Goal: Task Accomplishment & Management: Complete application form

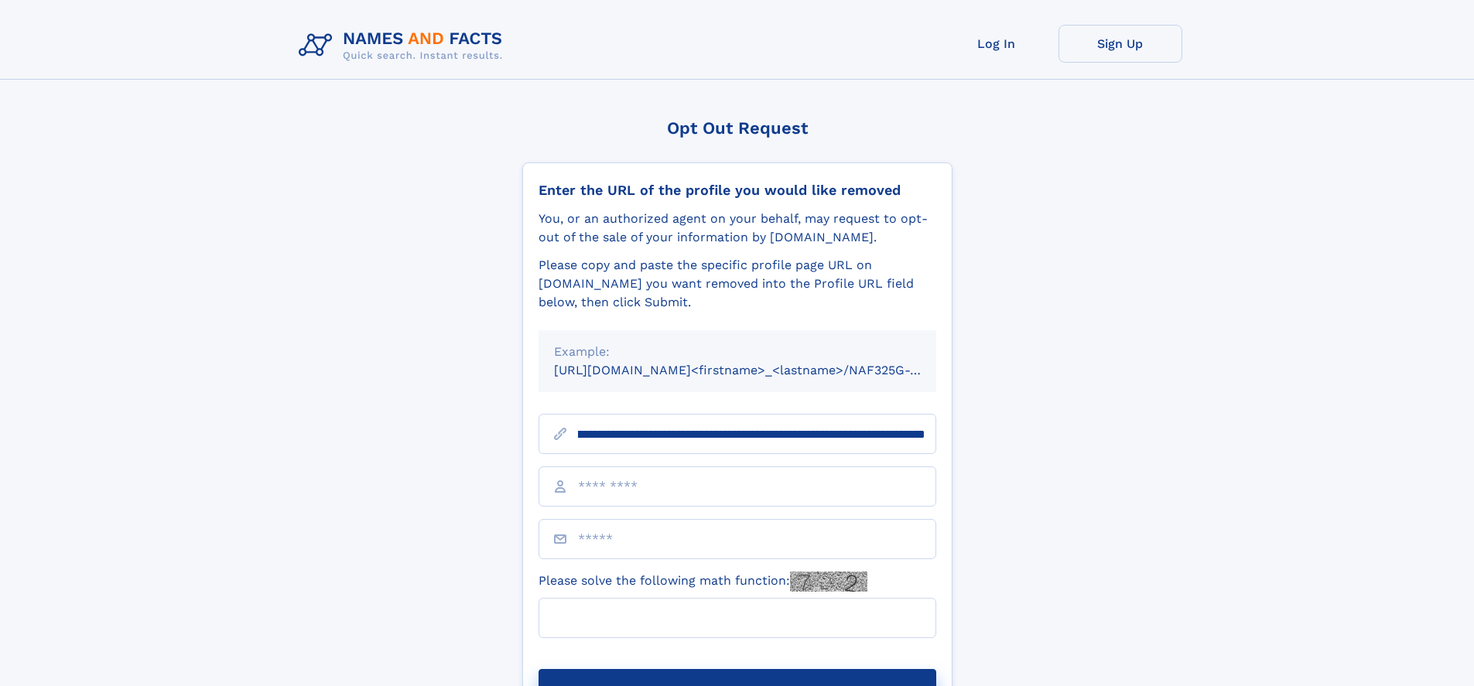
scroll to position [0, 181]
type input "**********"
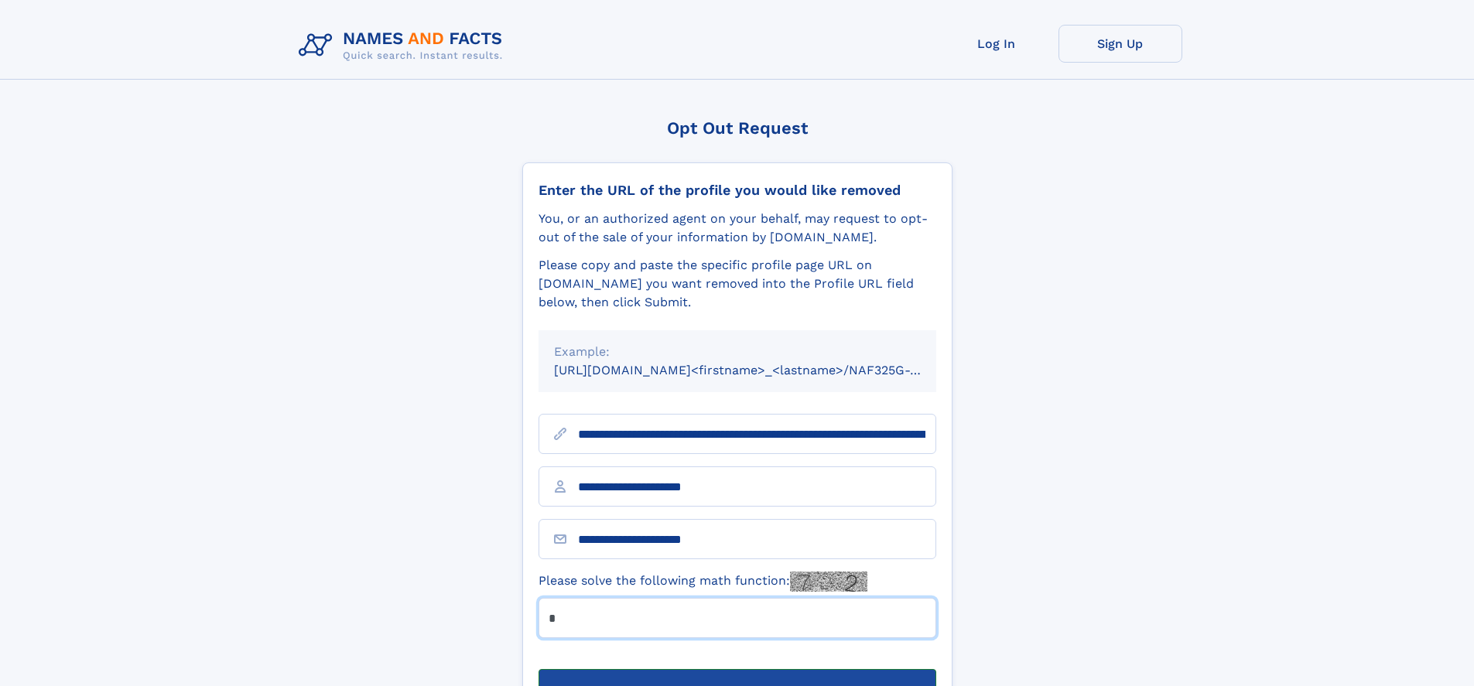
type input "*"
click at [737, 669] on button "Submit Opt Out Request" at bounding box center [738, 694] width 398 height 50
